Goal: Task Accomplishment & Management: Use online tool/utility

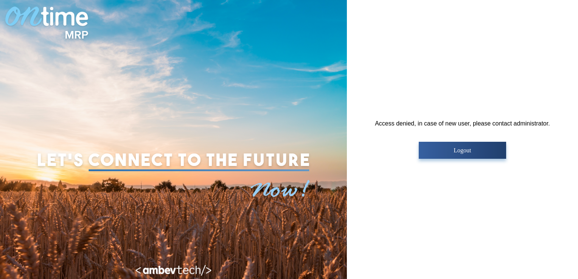
click at [457, 149] on p "Logout" at bounding box center [462, 150] width 83 height 7
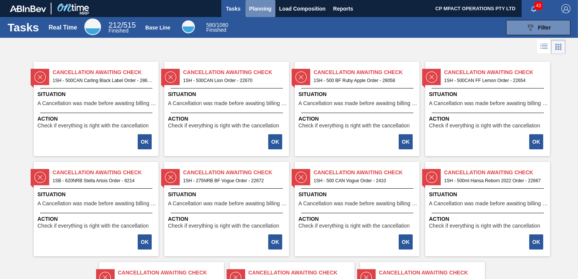
click at [258, 7] on span "Planning" at bounding box center [260, 8] width 22 height 9
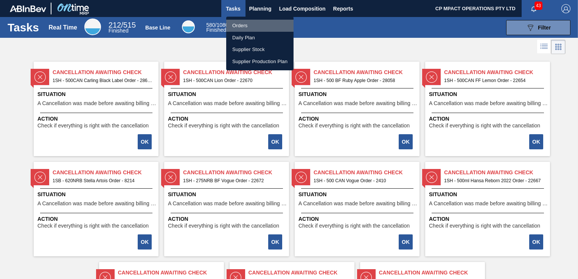
click at [248, 23] on li "Orders" at bounding box center [259, 26] width 67 height 12
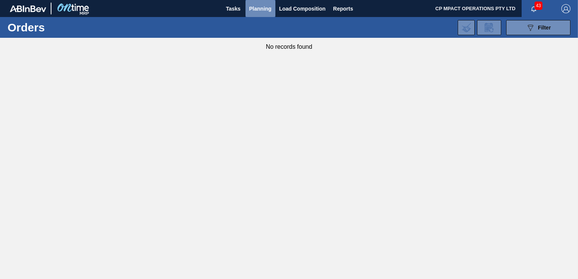
click at [260, 7] on span "Planning" at bounding box center [260, 8] width 22 height 9
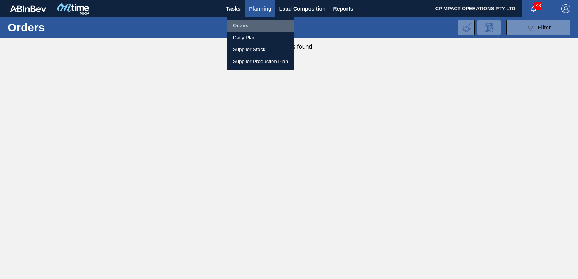
click at [239, 25] on li "Orders" at bounding box center [260, 26] width 67 height 12
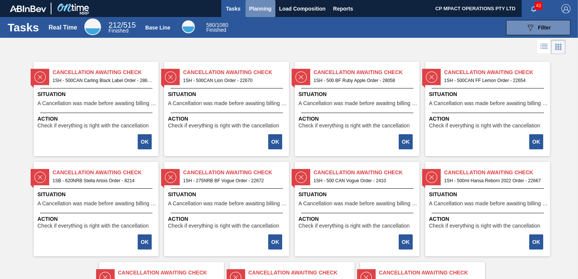
click at [261, 11] on span "Planning" at bounding box center [260, 8] width 22 height 9
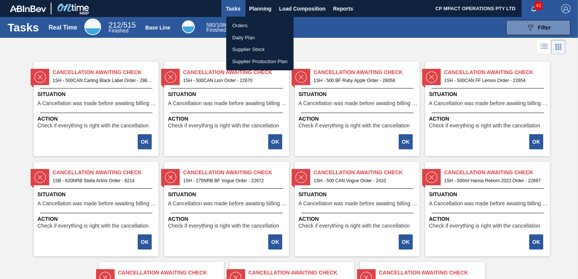
click at [245, 25] on li "Orders" at bounding box center [259, 26] width 67 height 12
